Goal: Navigation & Orientation: Find specific page/section

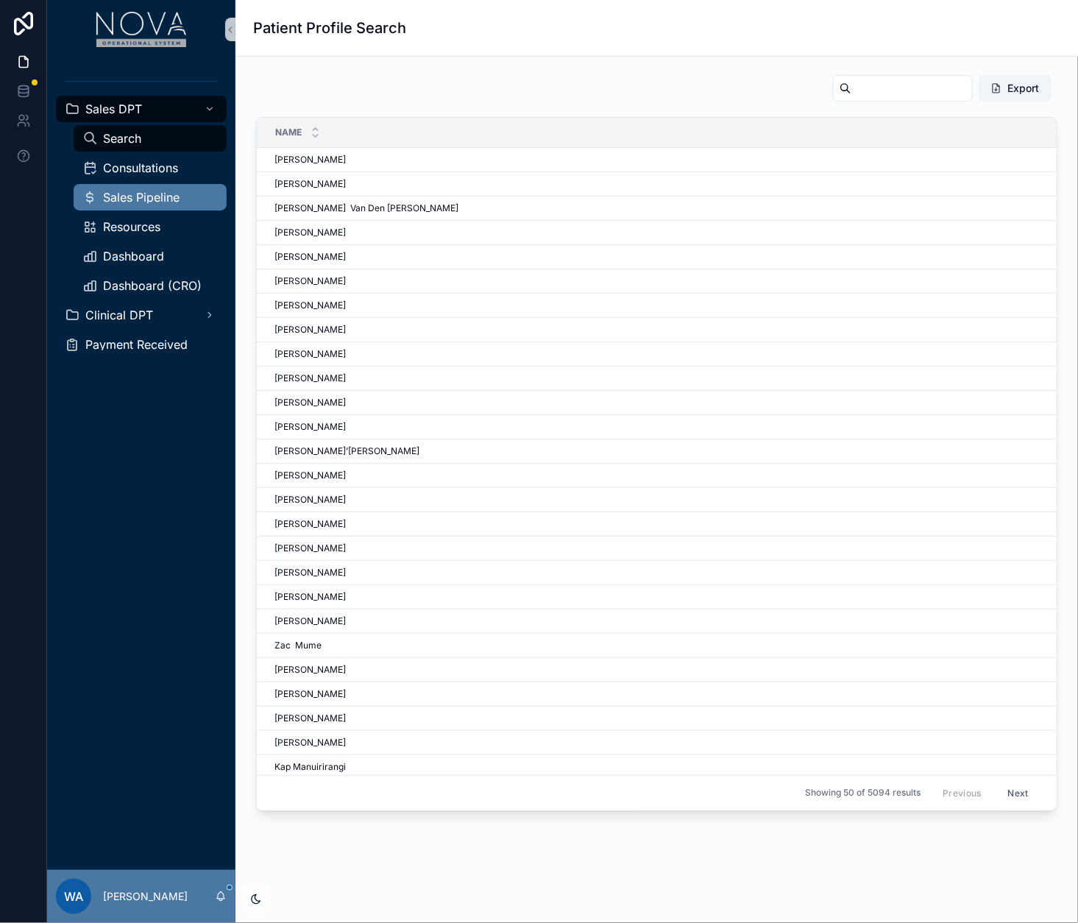
click at [139, 187] on div "Sales Pipeline" at bounding box center [149, 197] width 135 height 24
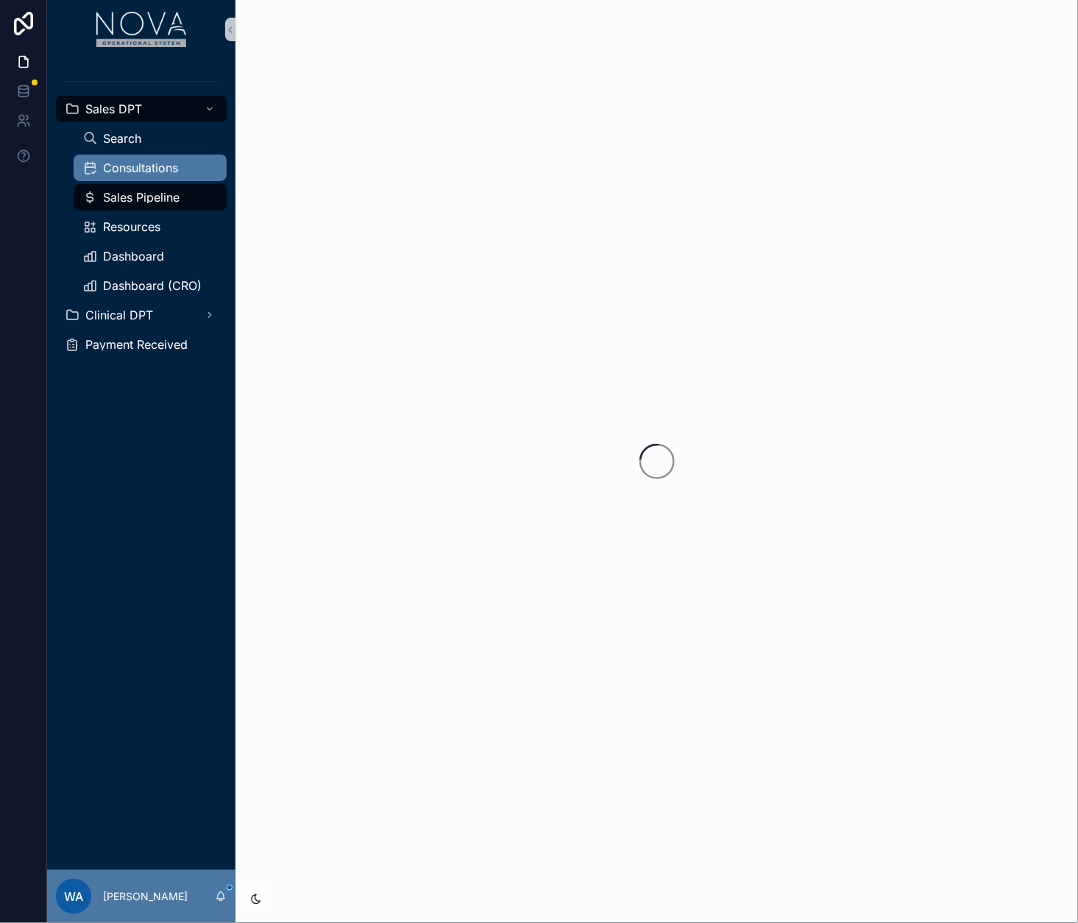
click at [139, 169] on span "Consultations" at bounding box center [140, 168] width 75 height 12
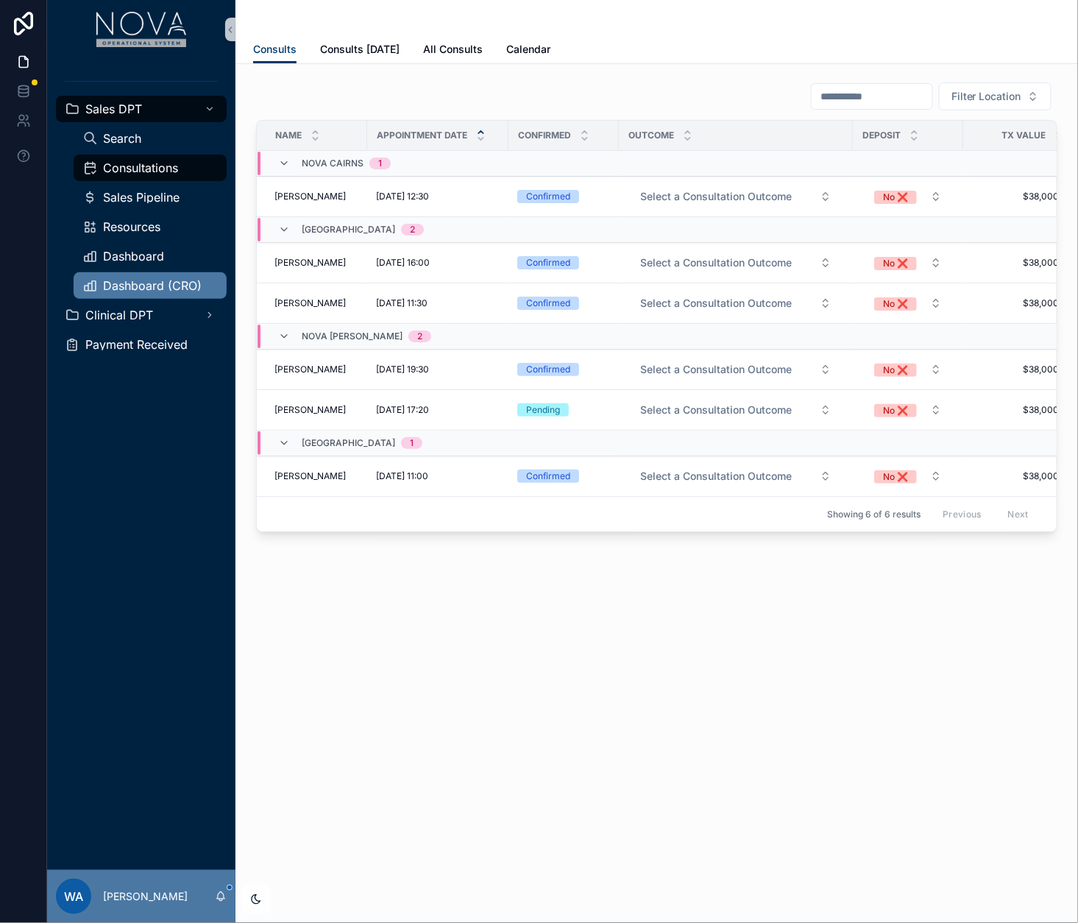
click at [138, 282] on span "Dashboard (CRO)" at bounding box center [152, 286] width 99 height 12
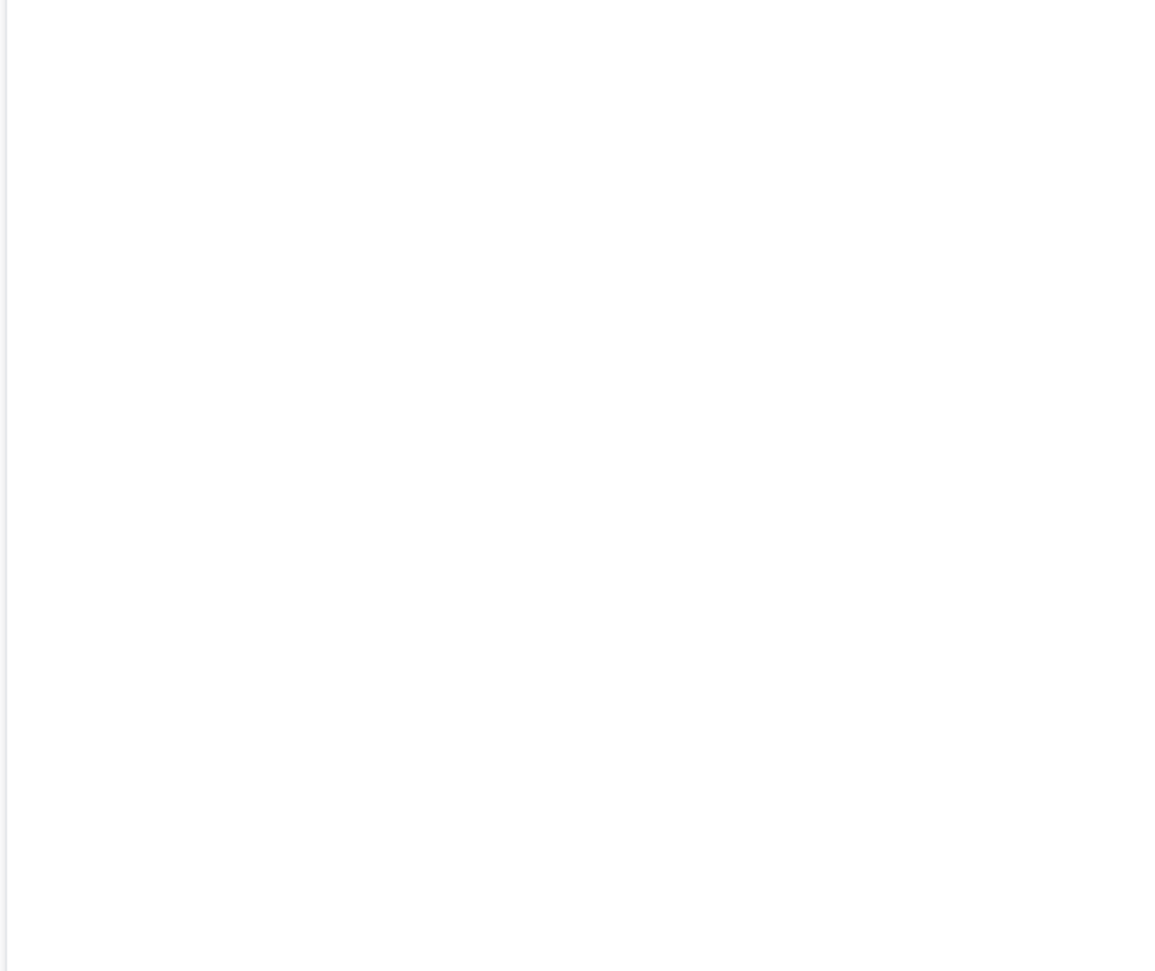
scroll to position [61, 0]
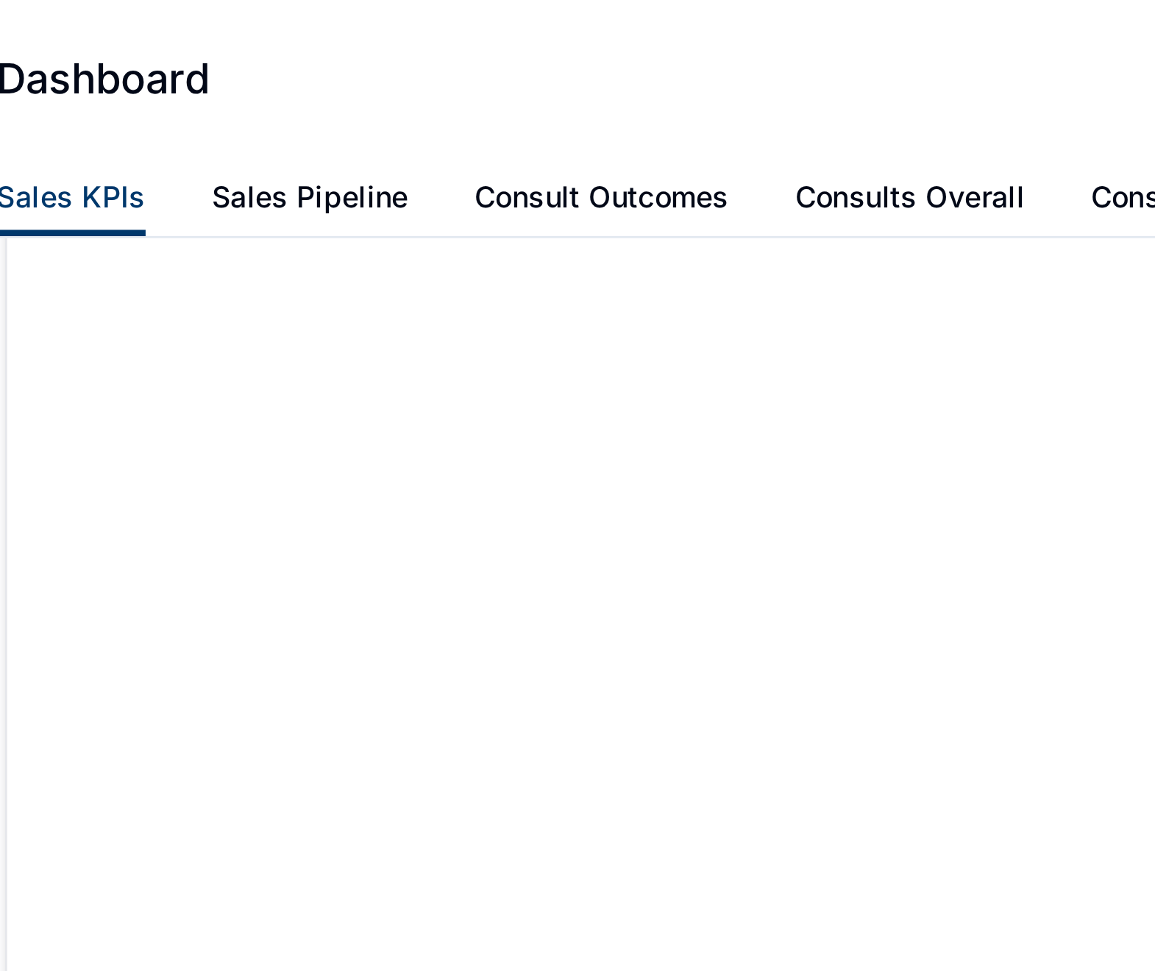
click at [481, 56] on div "Sales KPIs Sales Pipeline Consult Outcomes Consults Overall Consult Deposits No…" at bounding box center [695, 70] width 885 height 28
click at [431, 51] on div "Dashboard" at bounding box center [695, 28] width 885 height 56
click at [510, 26] on div "Dashboard" at bounding box center [695, 28] width 885 height 21
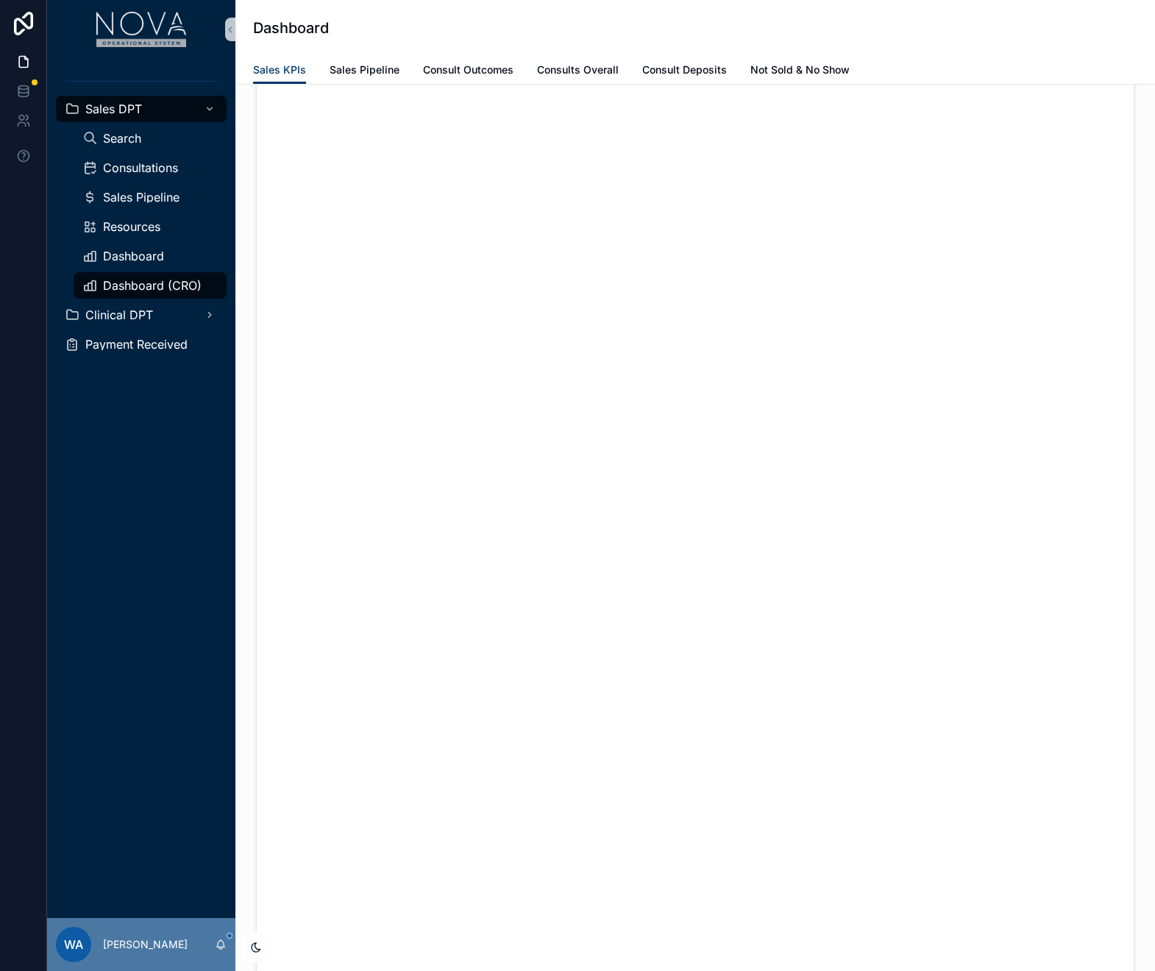
click at [760, 20] on div "Dashboard" at bounding box center [695, 28] width 885 height 21
